Goal: Information Seeking & Learning: Learn about a topic

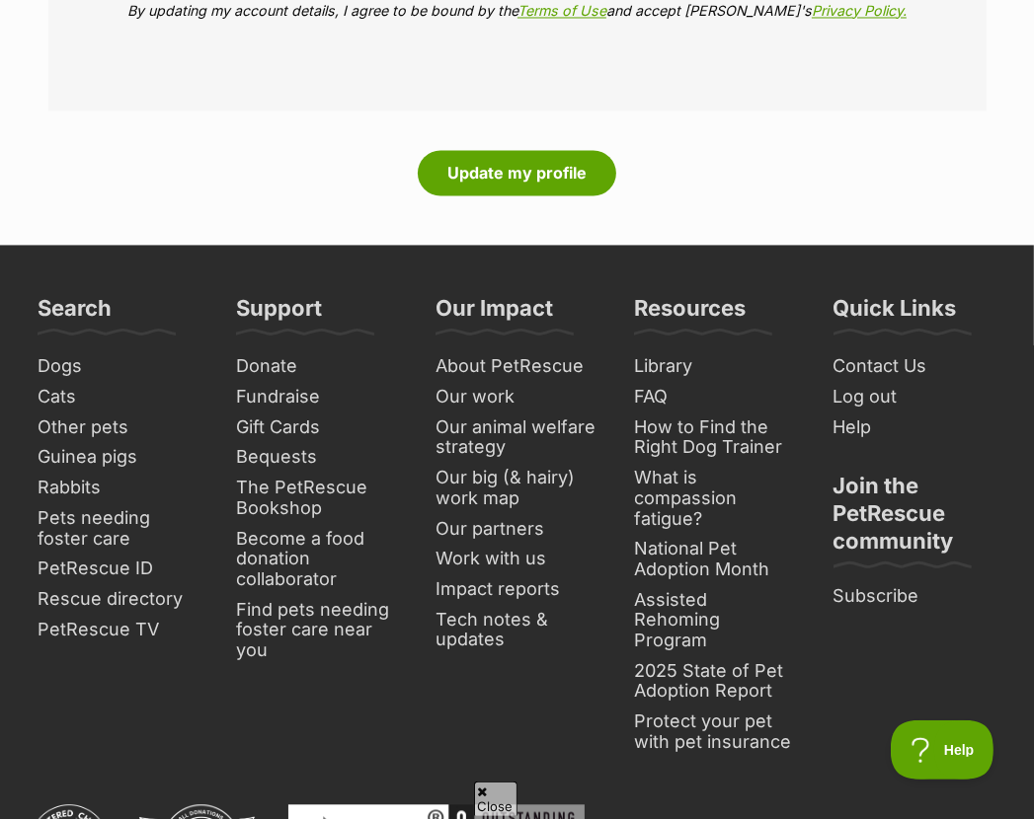
scroll to position [2764, 0]
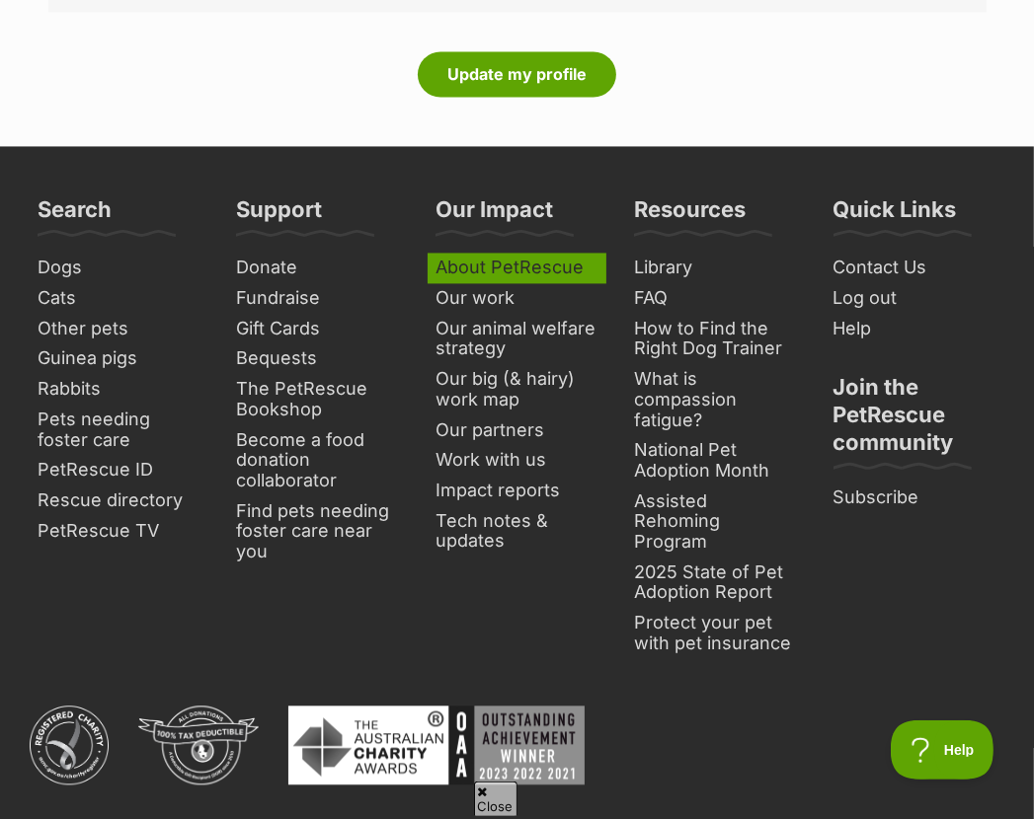
click at [484, 271] on link "About PetRescue" at bounding box center [516, 268] width 179 height 31
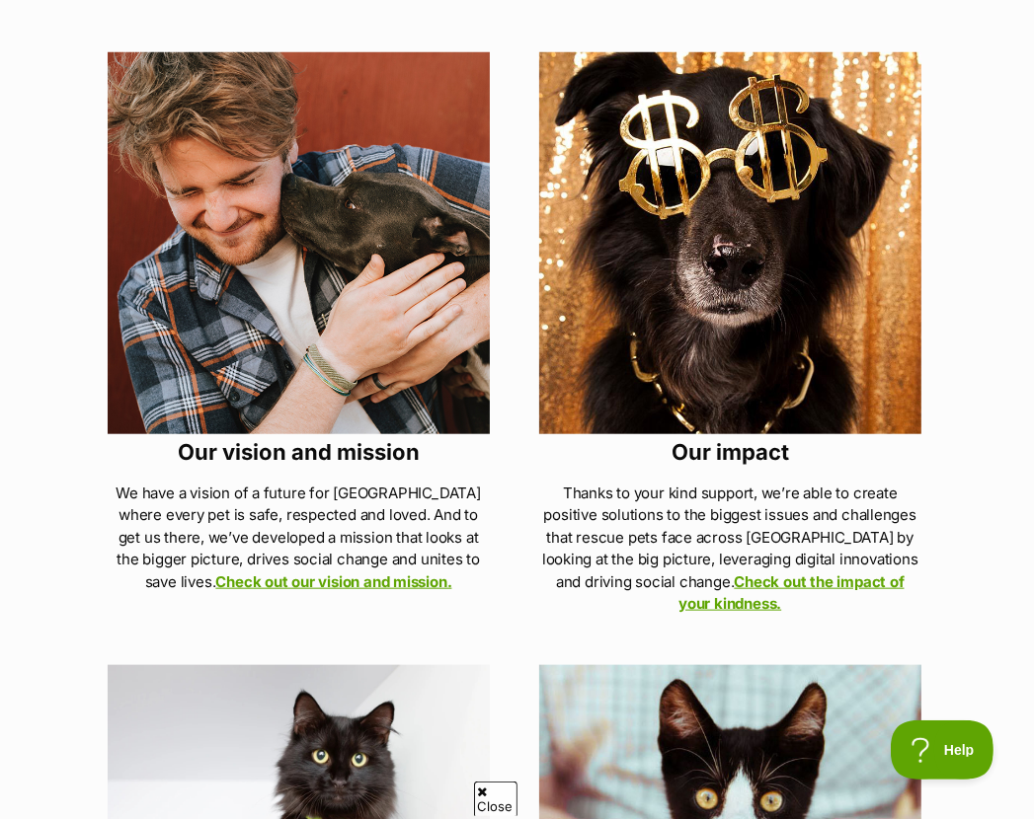
scroll to position [1086, 0]
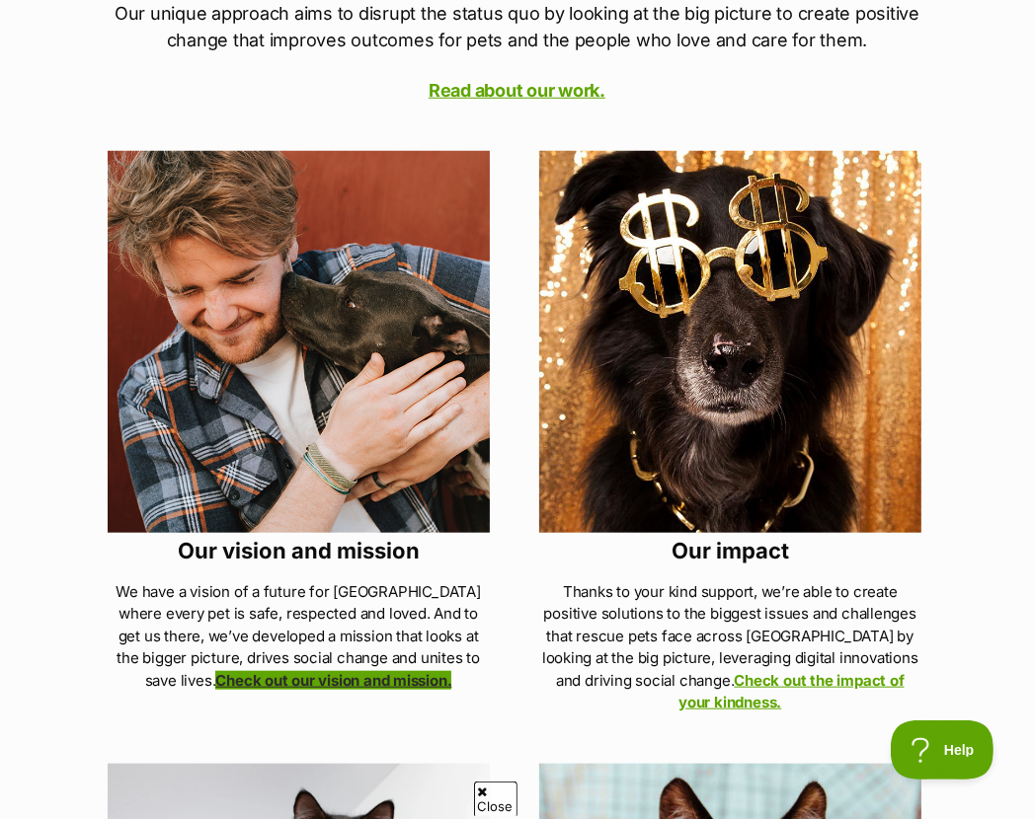
click at [272, 676] on link "Check out our vision and mission." at bounding box center [333, 680] width 236 height 19
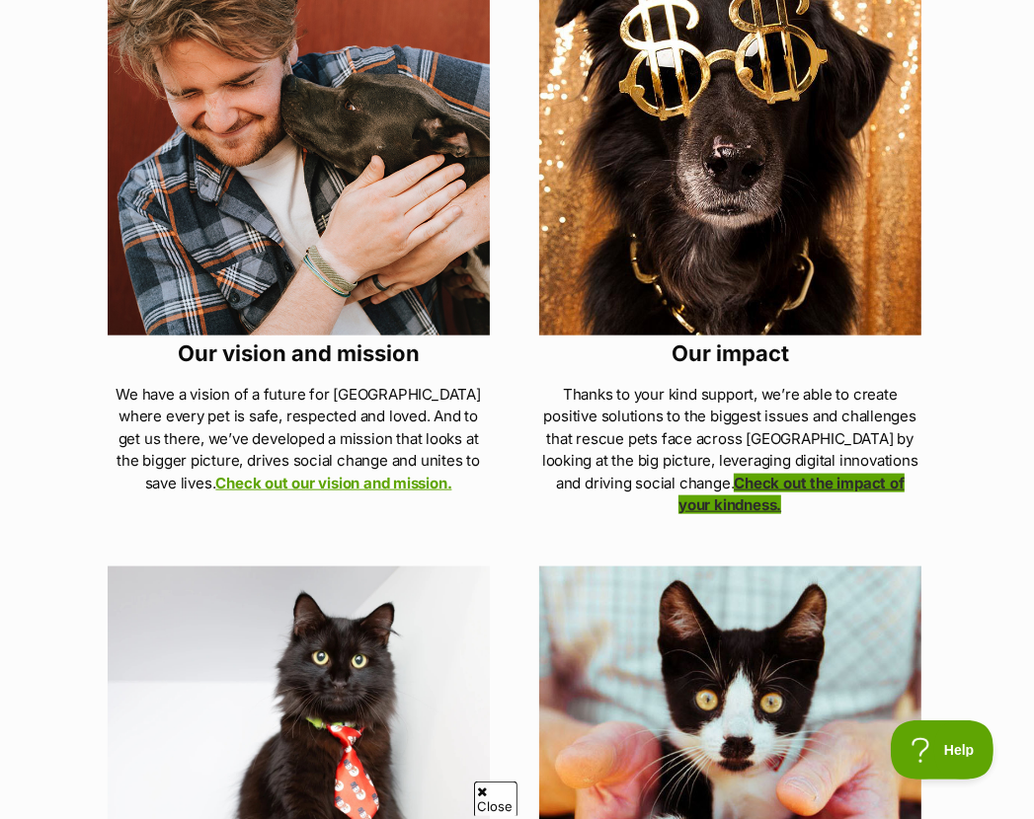
click at [708, 482] on link "Check out the impact of your kindness." at bounding box center [790, 494] width 225 height 41
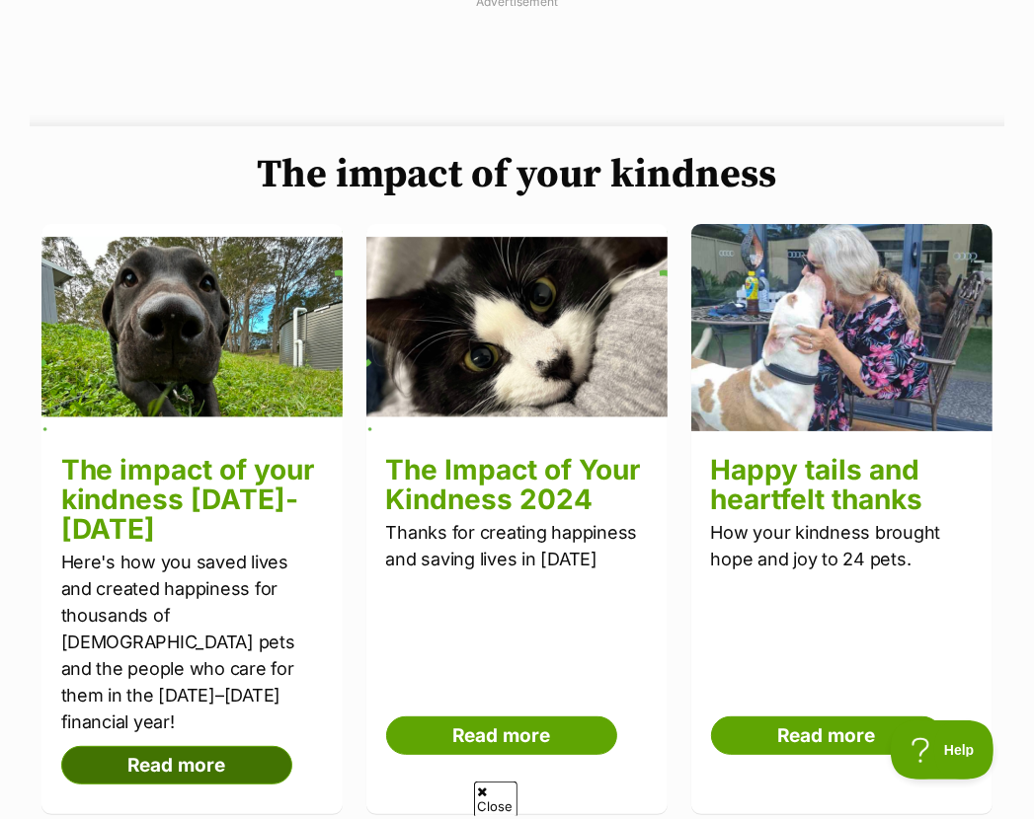
click at [175, 767] on link "Read more" at bounding box center [176, 765] width 231 height 39
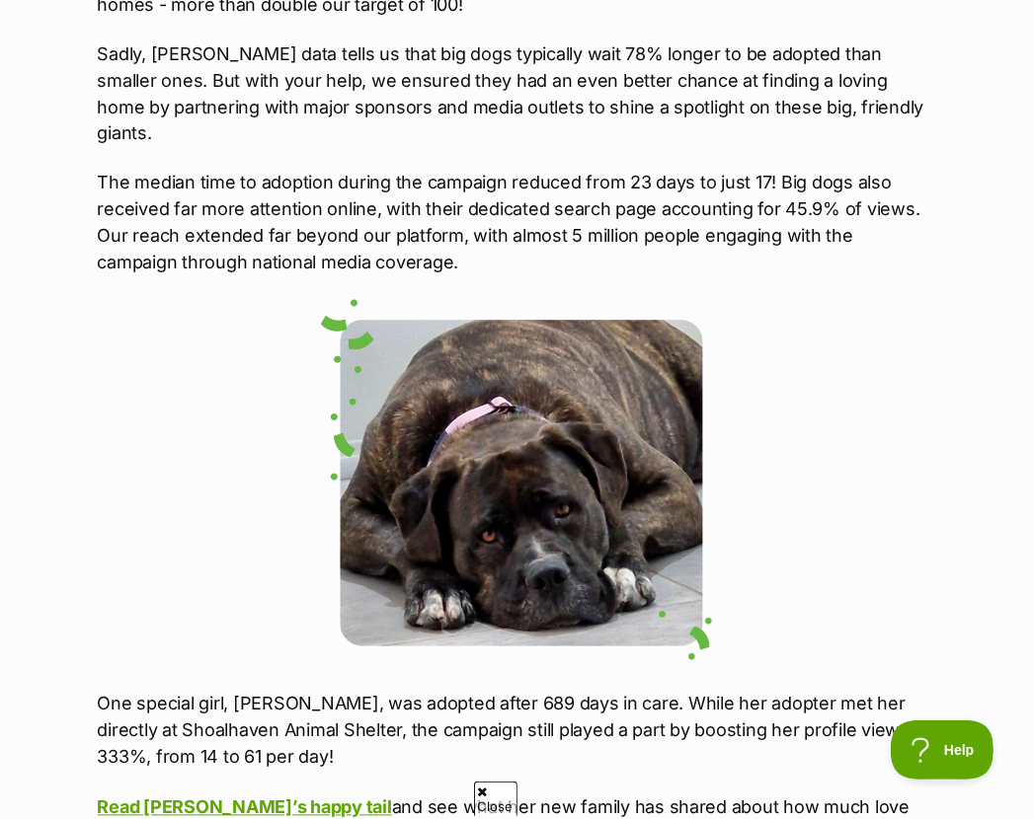
scroll to position [2567, 0]
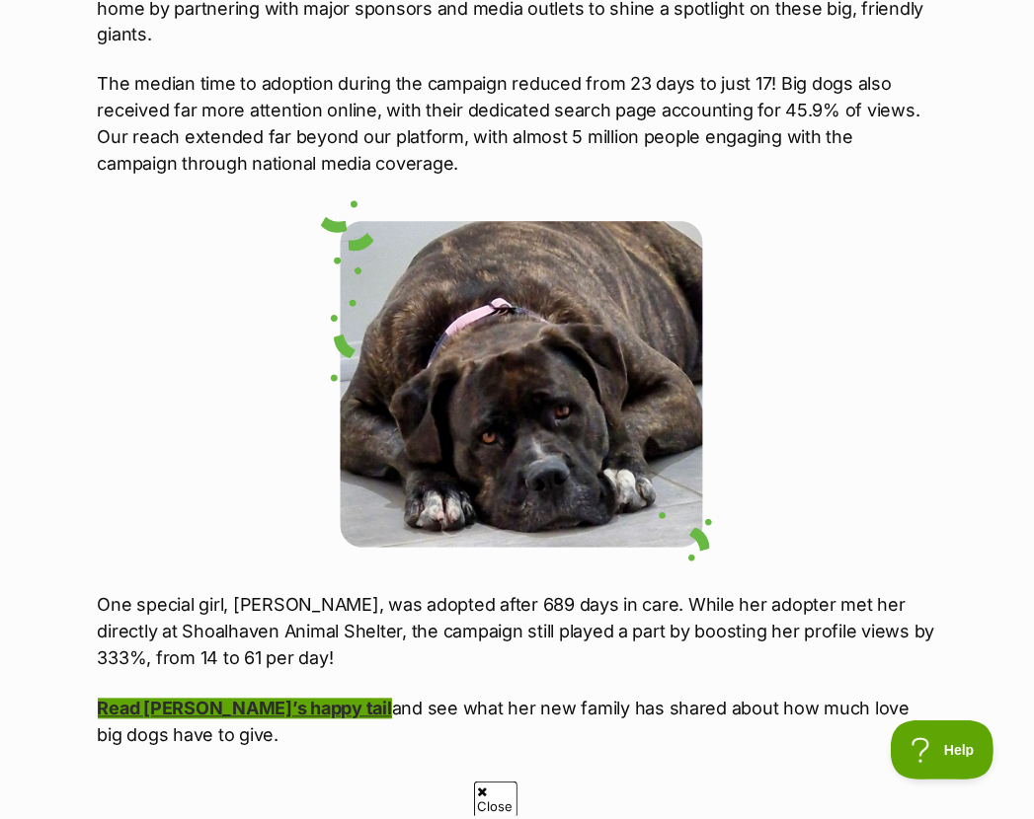
click at [217, 699] on link "Read [PERSON_NAME]’s happy tail" at bounding box center [245, 709] width 294 height 21
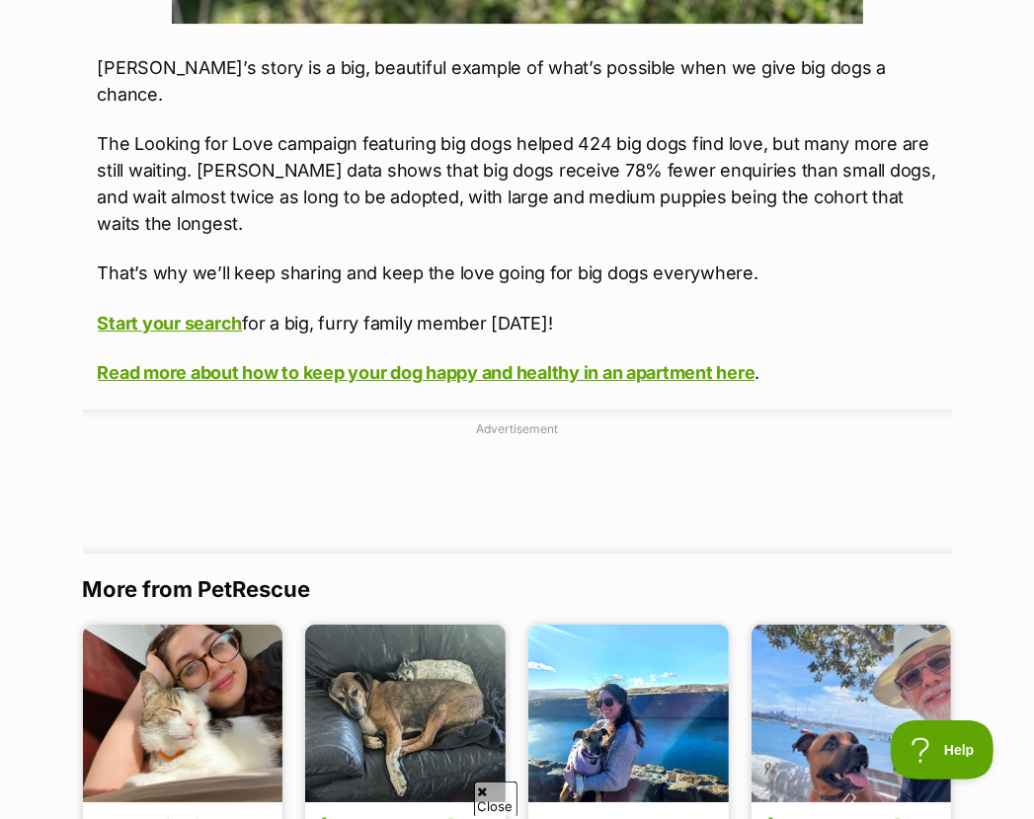
scroll to position [4936, 0]
